Goal: Browse casually

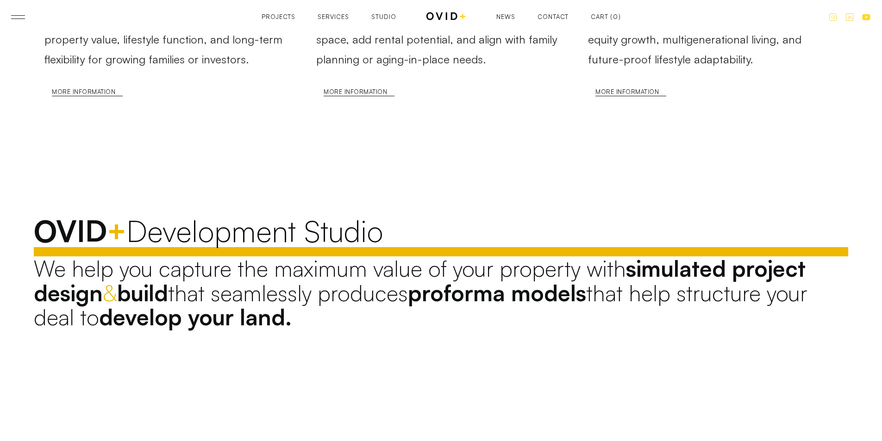
scroll to position [1668, 0]
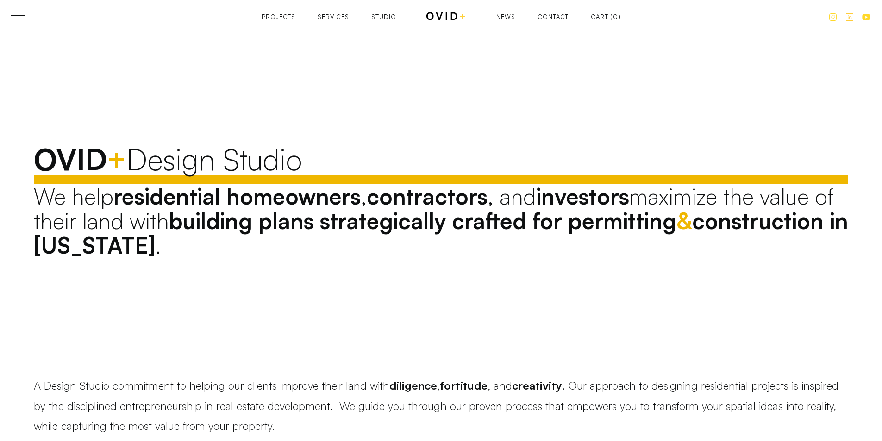
scroll to position [556, 0]
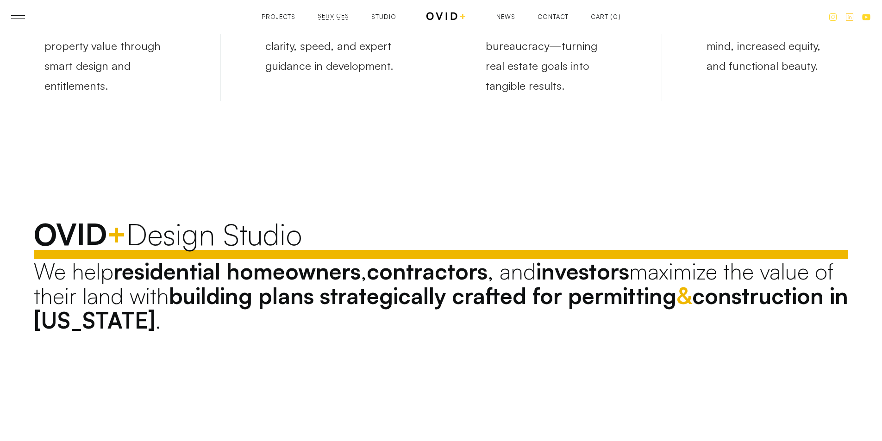
click at [333, 19] on div "Services" at bounding box center [333, 22] width 31 height 6
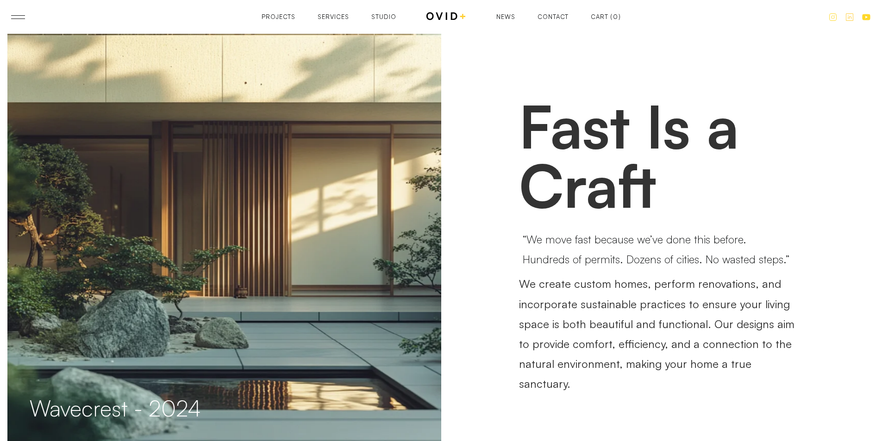
click at [13, 245] on img at bounding box center [224, 228] width 466 height 460
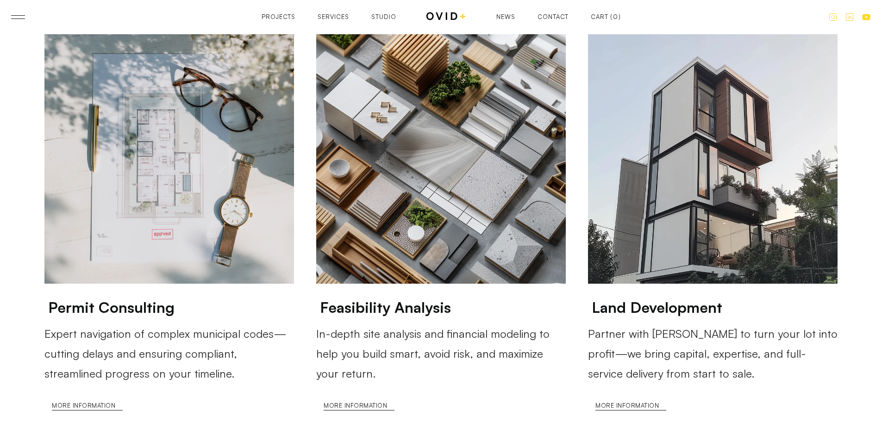
scroll to position [2455, 0]
